Goal: Task Accomplishment & Management: Use online tool/utility

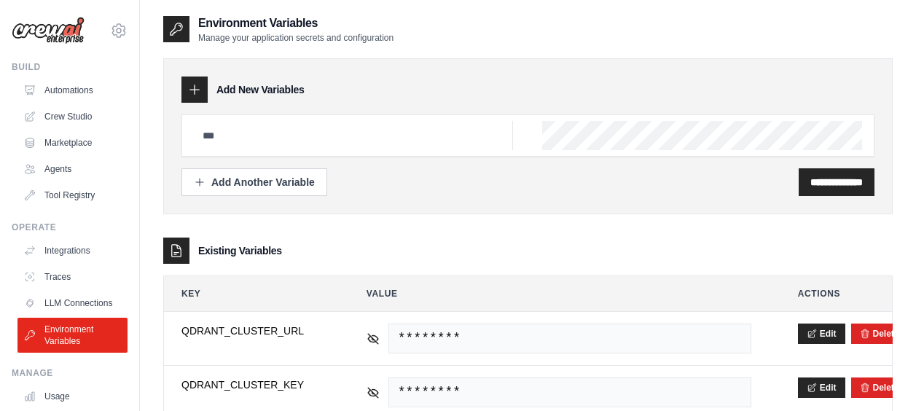
scroll to position [416, 0]
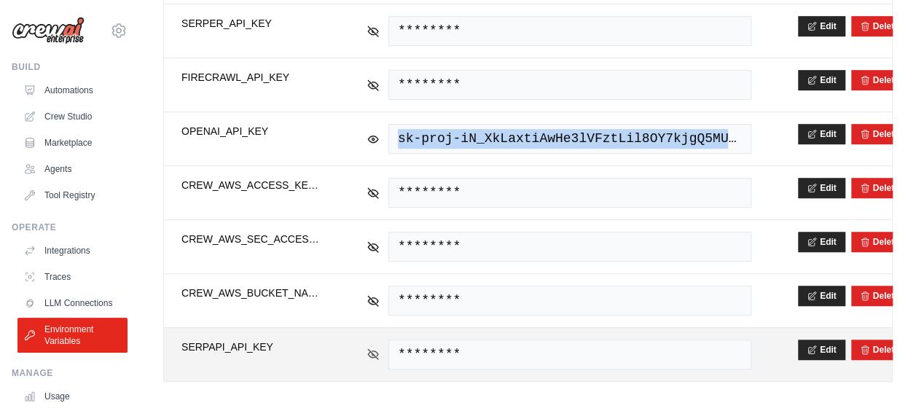
click at [375, 348] on icon at bounding box center [373, 354] width 13 height 13
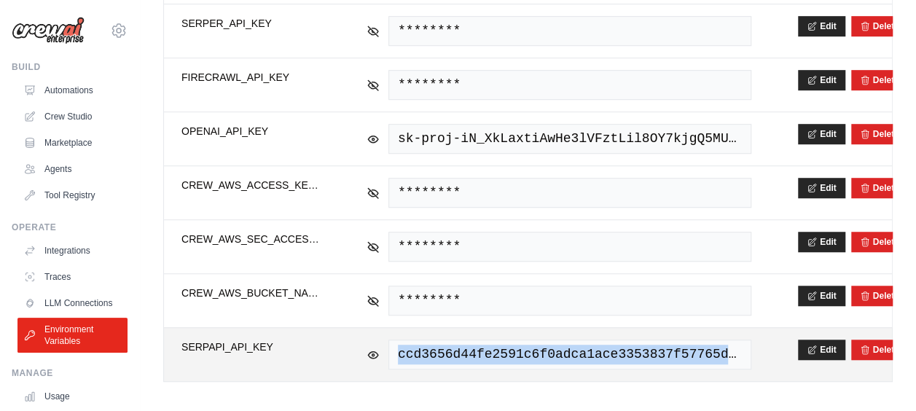
drag, startPoint x: 398, startPoint y: 345, endPoint x: 809, endPoint y: 356, distance: 410.6
click at [809, 356] on tr "**********" at bounding box center [528, 354] width 728 height 54
click at [487, 347] on span "ccd3656d44fe2591c6f0adca1ace3353837f57765db945ec6038fe97d2fdd0d3" at bounding box center [570, 355] width 363 height 30
drag, startPoint x: 496, startPoint y: 343, endPoint x: 800, endPoint y: 343, distance: 304.7
click at [800, 343] on tr "**********" at bounding box center [528, 354] width 728 height 54
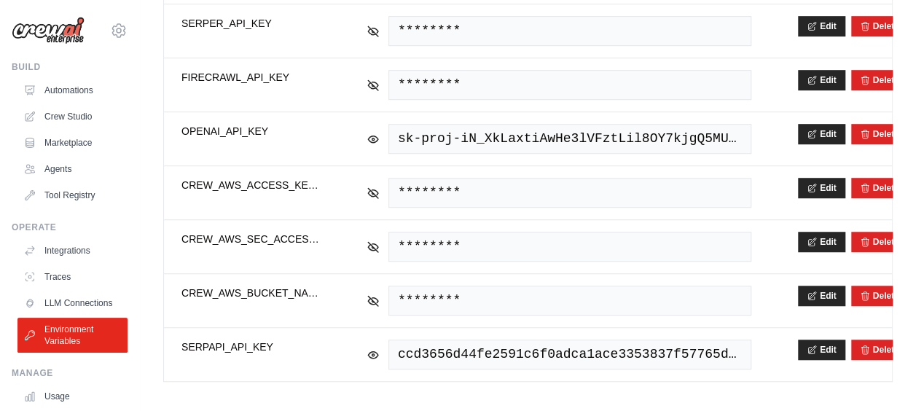
click at [303, 380] on div "**********" at bounding box center [528, 2] width 730 height 806
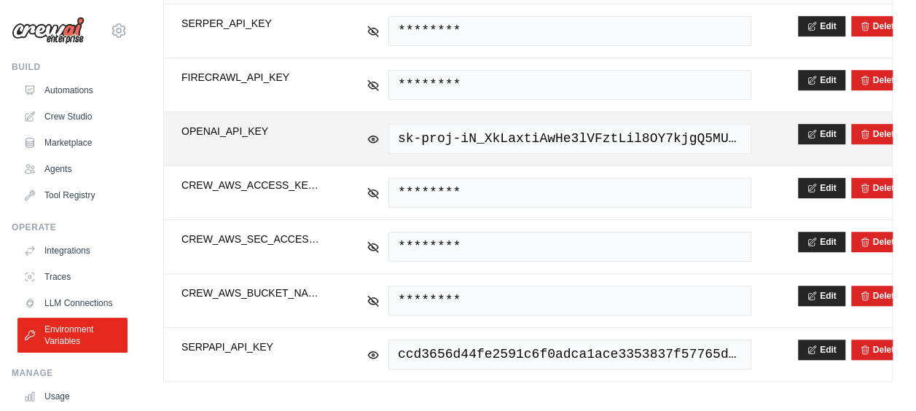
scroll to position [343, 0]
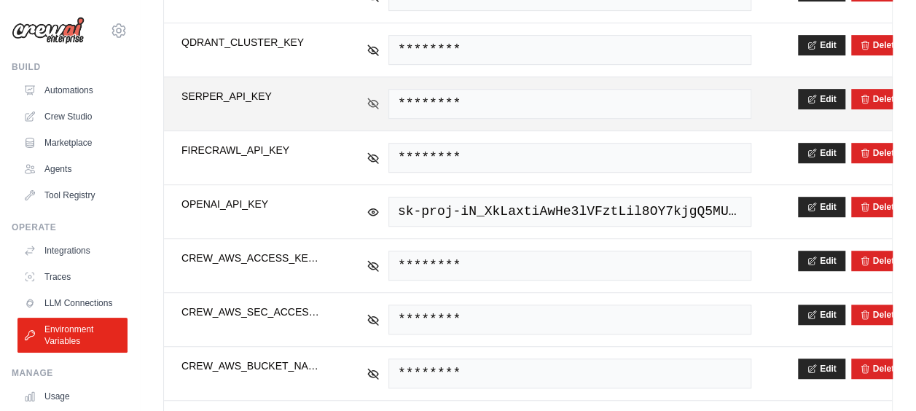
click at [373, 102] on icon at bounding box center [373, 103] width 2 height 2
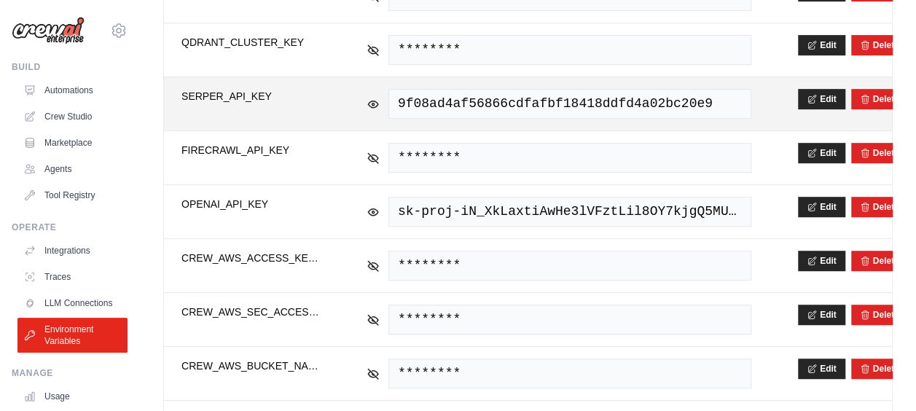
click at [479, 96] on span "9f08ad4af56866cdfafbf18418ddfd4a02bc20e9" at bounding box center [570, 104] width 363 height 30
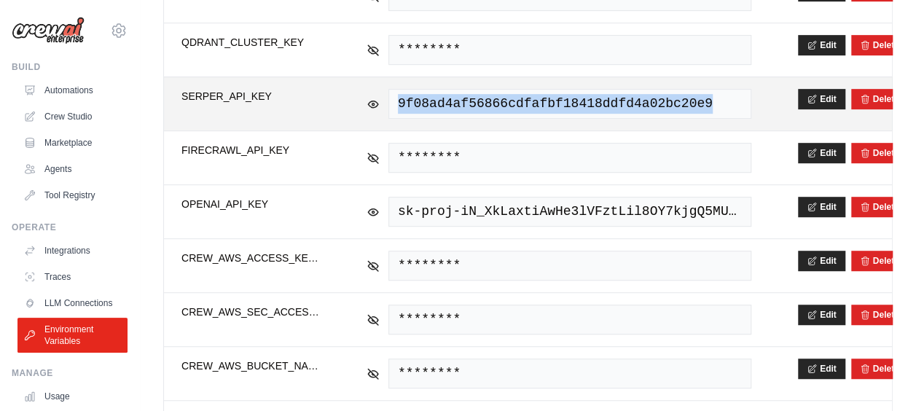
click at [479, 96] on span "9f08ad4af56866cdfafbf18418ddfd4a02bc20e9" at bounding box center [570, 104] width 363 height 30
copy span "9f08ad4af56866cdfafbf18418ddfd4a02bc20e9"
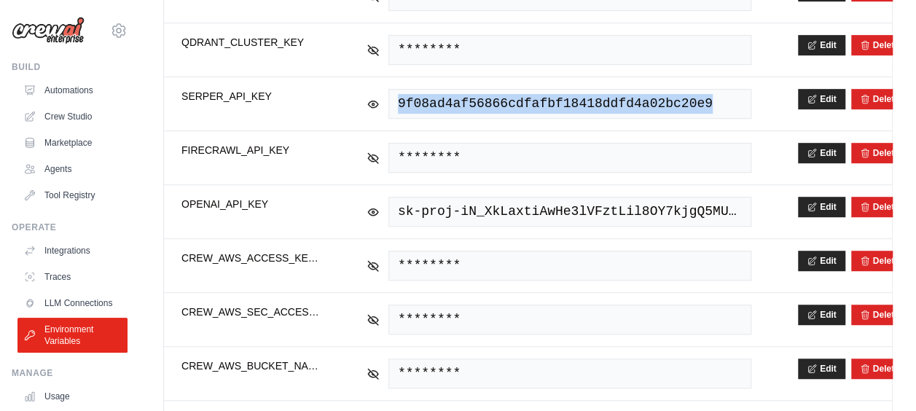
click at [59, 28] on img at bounding box center [48, 31] width 73 height 28
click at [59, 87] on link "Automations" at bounding box center [74, 90] width 110 height 23
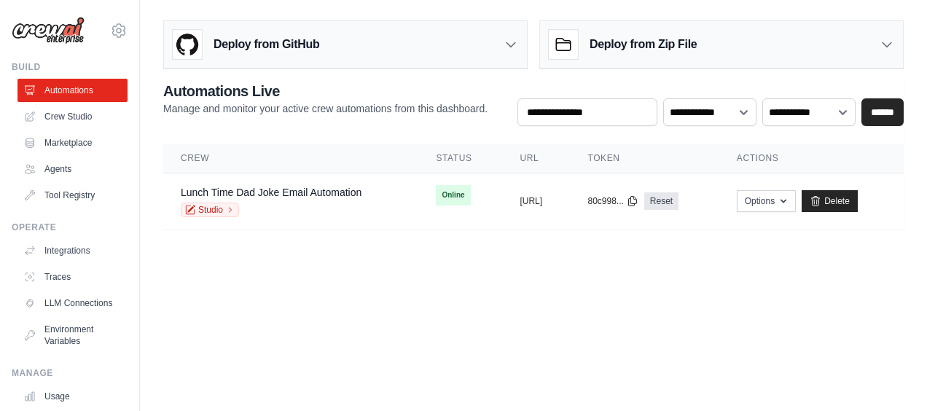
click at [505, 50] on icon at bounding box center [511, 44] width 15 height 15
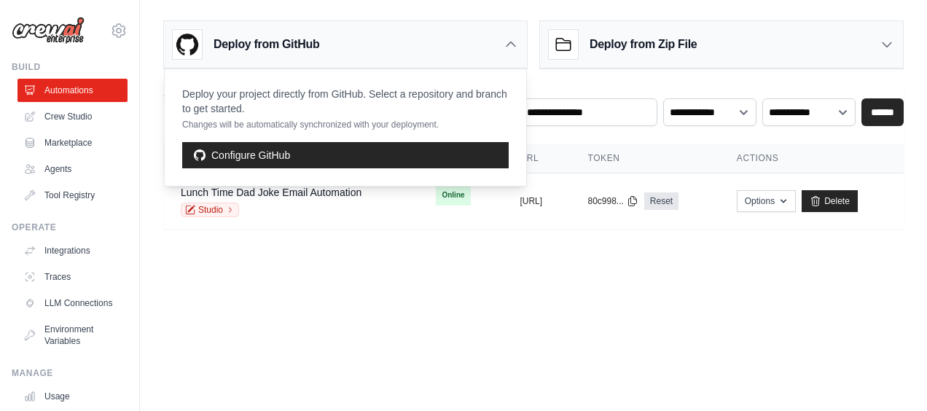
click at [884, 53] on div "Deploy from Zip File" at bounding box center [721, 44] width 363 height 47
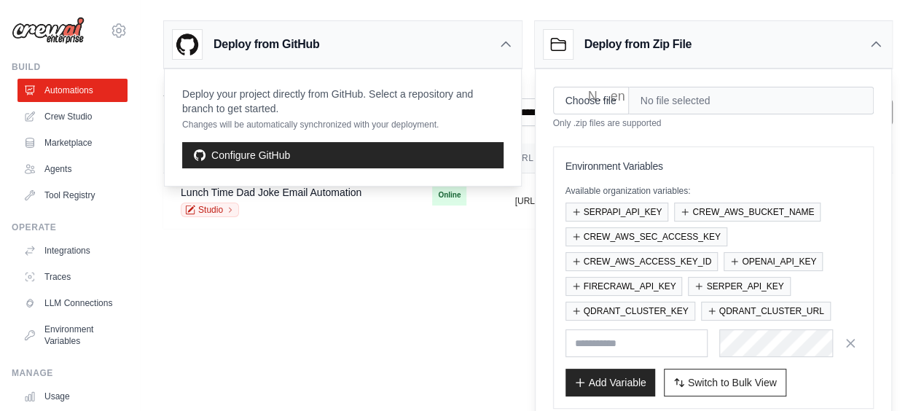
click at [878, 52] on div "Deploy from Zip File" at bounding box center [714, 44] width 358 height 47
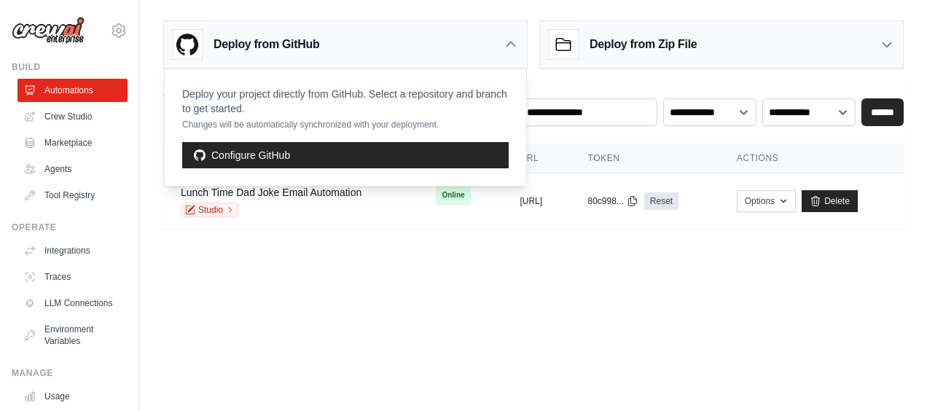
click at [467, 268] on body "[PERSON_NAME][EMAIL_ADDRESS][PERSON_NAME][DOMAIN_NAME] Your organization ABI - …" at bounding box center [463, 205] width 927 height 411
click at [463, 271] on body "[PERSON_NAME][EMAIL_ADDRESS][PERSON_NAME][DOMAIN_NAME] Your organization ABI - …" at bounding box center [463, 205] width 927 height 411
click at [61, 29] on img at bounding box center [48, 31] width 73 height 28
click at [50, 32] on img at bounding box center [48, 31] width 73 height 28
click at [452, 319] on body "[PERSON_NAME][EMAIL_ADDRESS][PERSON_NAME][DOMAIN_NAME] Your organization ABI - …" at bounding box center [463, 205] width 927 height 411
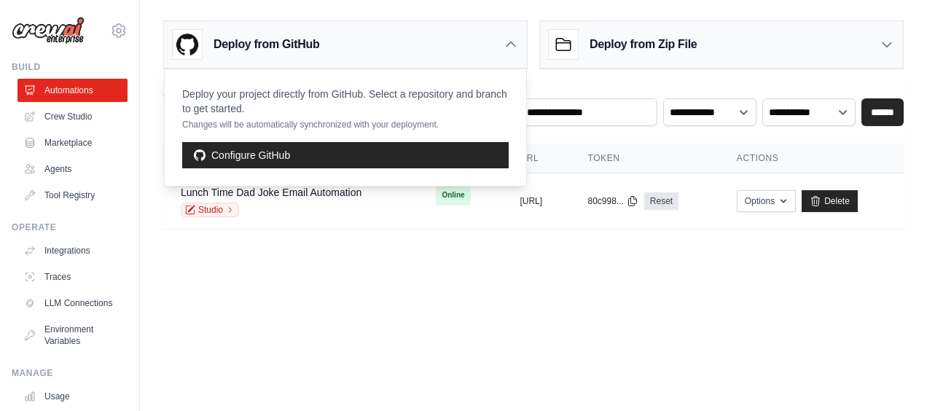
click at [514, 42] on icon at bounding box center [511, 44] width 15 height 15
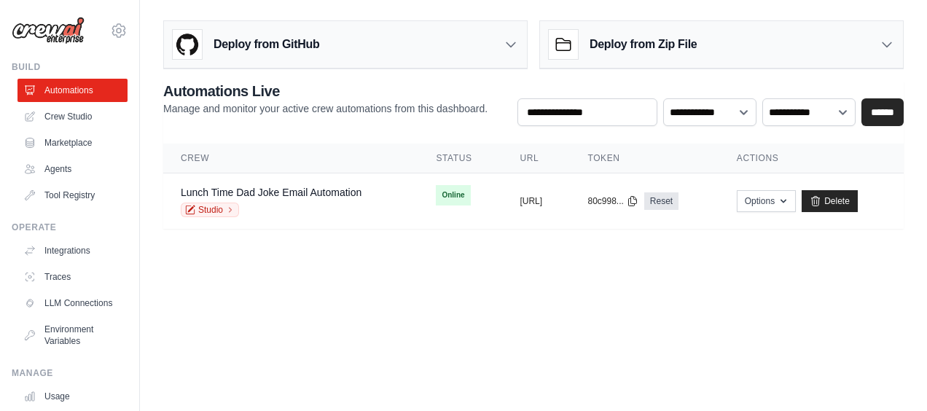
click at [618, 304] on body "[PERSON_NAME][EMAIL_ADDRESS][PERSON_NAME][DOMAIN_NAME] Your organization ABI - …" at bounding box center [463, 205] width 927 height 411
